Goal: Task Accomplishment & Management: Use online tool/utility

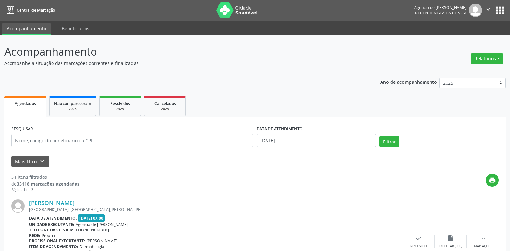
click at [486, 60] on button "Relatórios" at bounding box center [487, 58] width 33 height 11
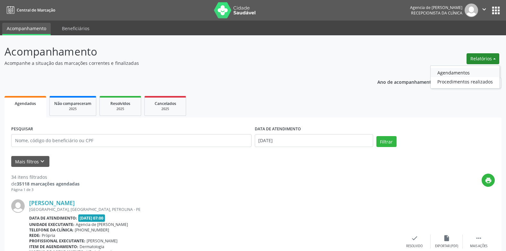
click at [469, 69] on link "Agendamentos" at bounding box center [464, 72] width 69 height 9
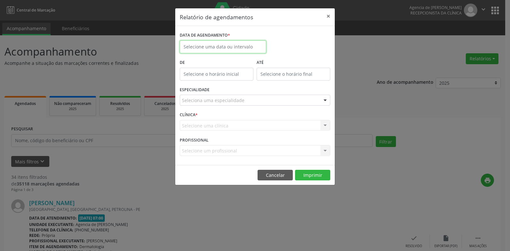
click at [222, 49] on input "text" at bounding box center [223, 46] width 87 height 13
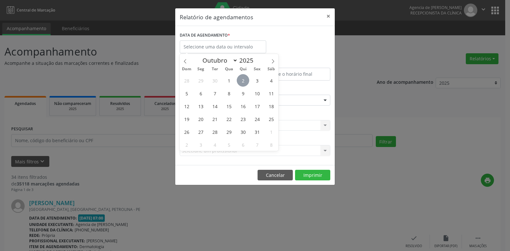
click at [240, 81] on span "2" at bounding box center [243, 80] width 13 height 13
type input "[DATE]"
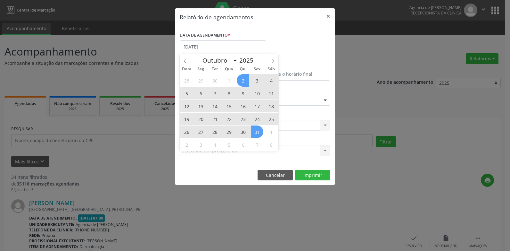
click at [254, 130] on span "31" at bounding box center [257, 131] width 13 height 13
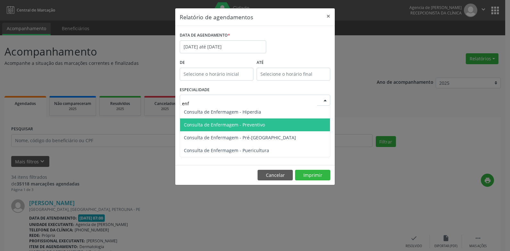
click at [250, 126] on span "Consulta de Enfermagem - Preventivo" at bounding box center [224, 125] width 81 height 6
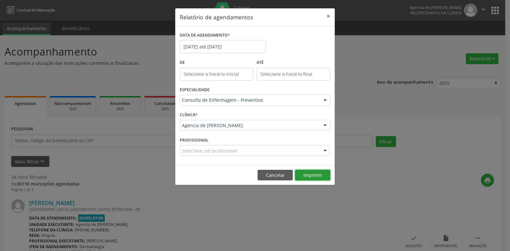
click at [310, 171] on button "Imprimir" at bounding box center [312, 175] width 35 height 11
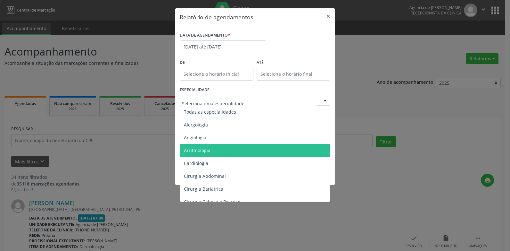
type input "E"
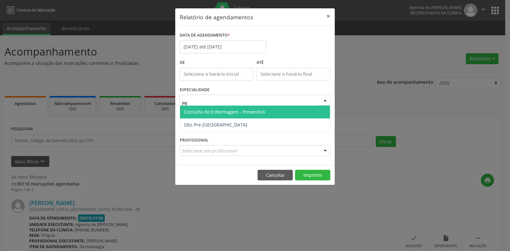
type input "P"
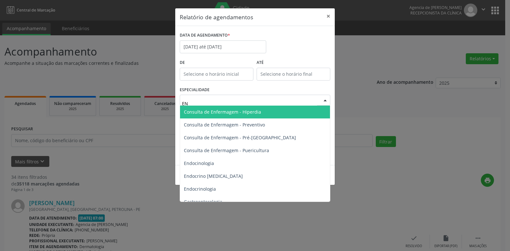
type input "ENF"
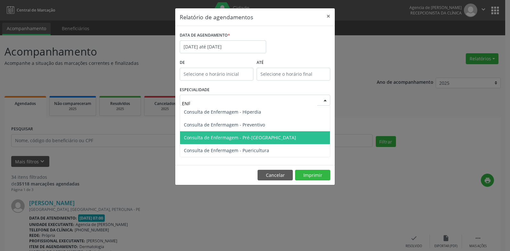
click at [256, 133] on span "Consulta de Enfermagem - Pré-[GEOGRAPHIC_DATA]" at bounding box center [255, 137] width 150 height 13
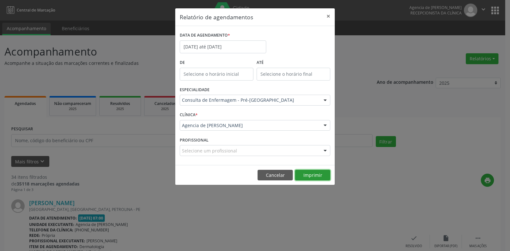
click at [310, 173] on button "Imprimir" at bounding box center [312, 175] width 35 height 11
